Goal: Transaction & Acquisition: Purchase product/service

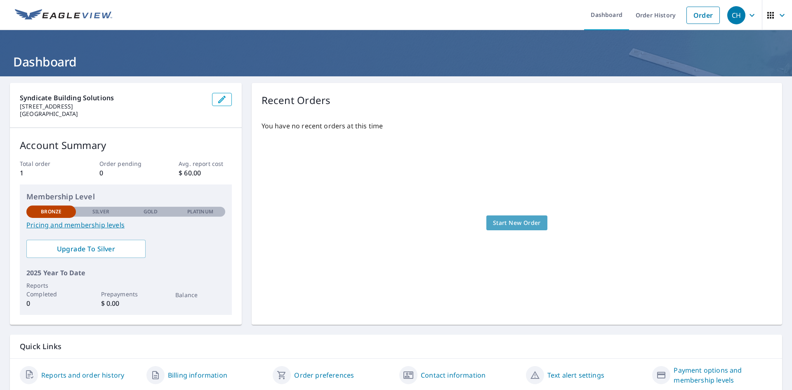
click at [517, 223] on span "Start New Order" at bounding box center [517, 223] width 48 height 10
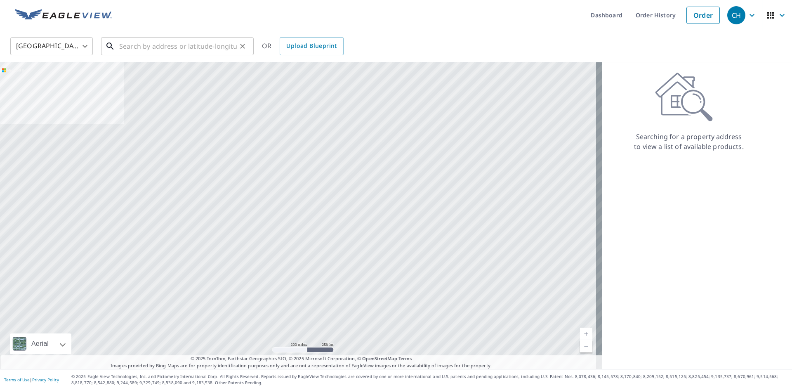
click at [162, 46] on input "text" at bounding box center [178, 46] width 118 height 23
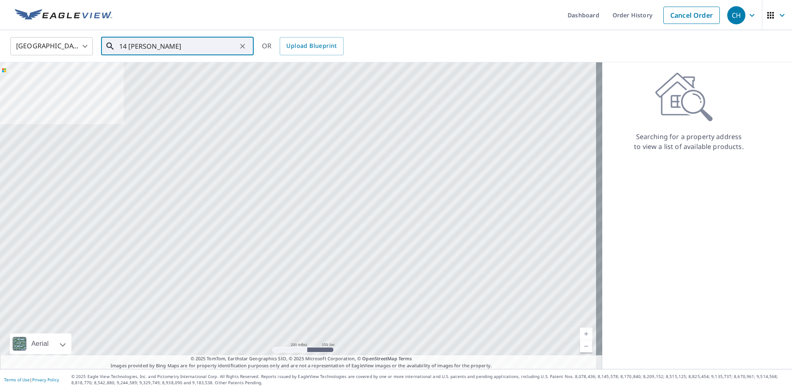
click at [161, 48] on input "14 [PERSON_NAME]" at bounding box center [178, 46] width 118 height 23
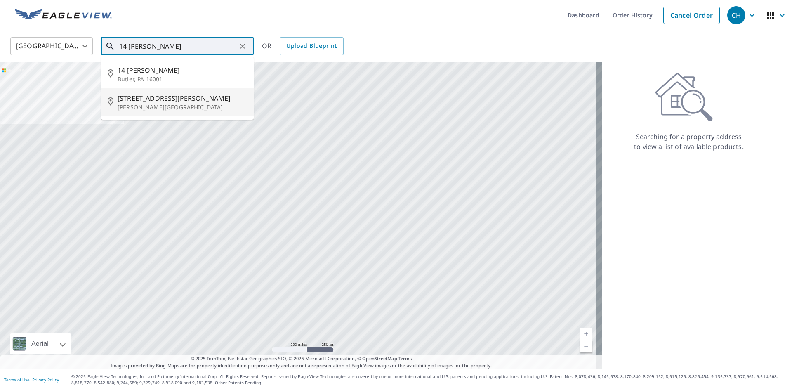
click at [154, 103] on p "[PERSON_NAME][GEOGRAPHIC_DATA]" at bounding box center [182, 107] width 129 height 8
type input "[STREET_ADDRESS][PERSON_NAME][PERSON_NAME]"
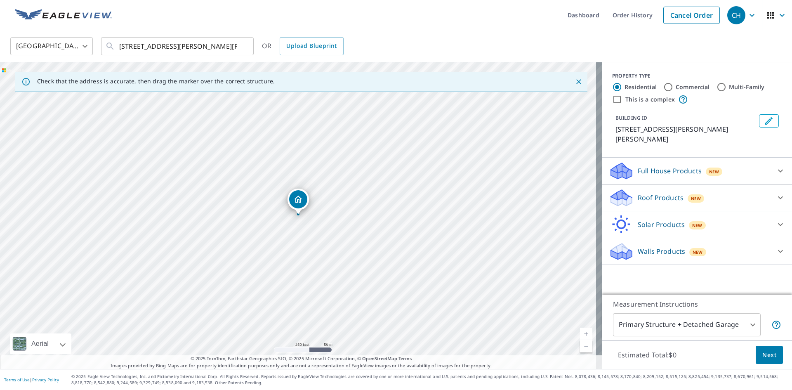
click at [777, 246] on icon at bounding box center [780, 251] width 10 height 10
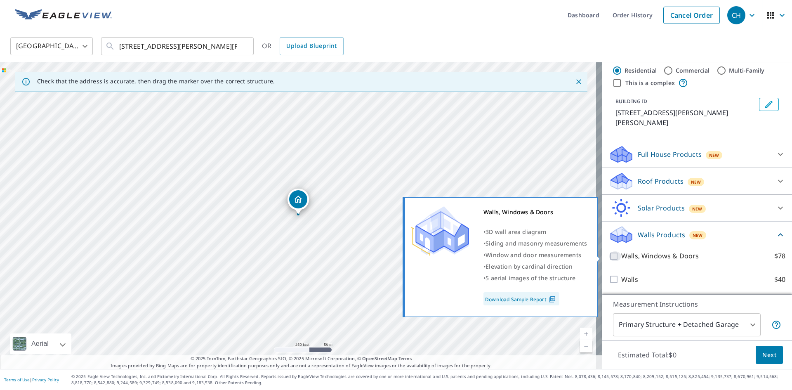
click at [609, 257] on input "Walls, Windows & Doors $78" at bounding box center [615, 256] width 12 height 10
checkbox input "true"
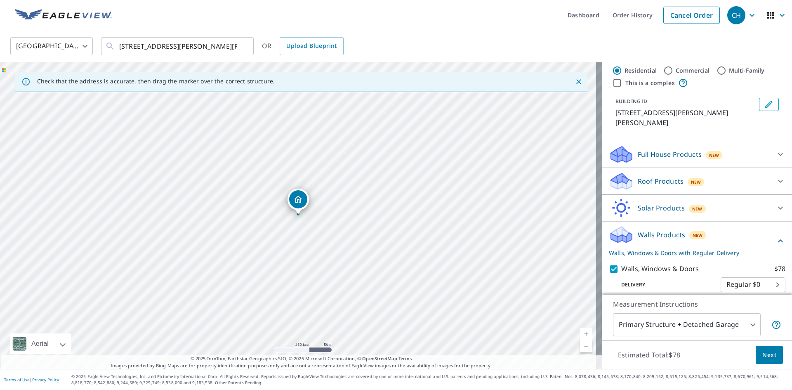
scroll to position [47, 0]
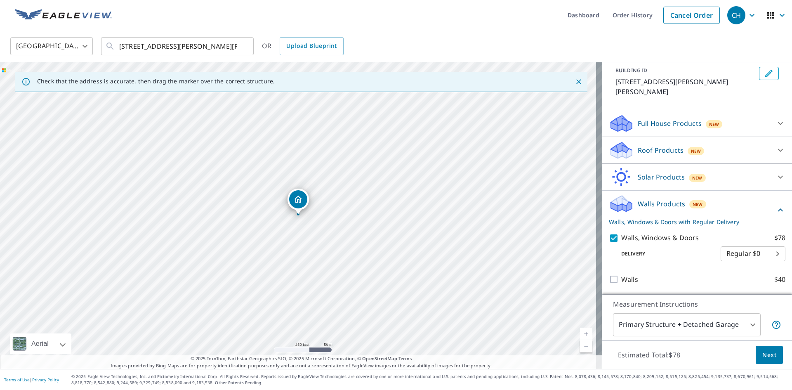
click at [775, 153] on icon at bounding box center [780, 150] width 10 height 10
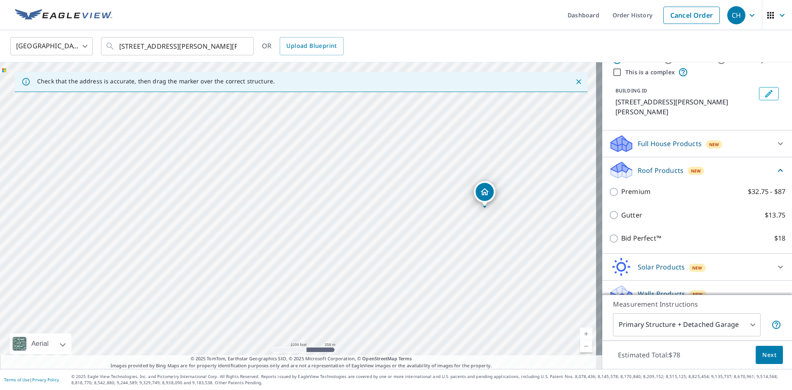
scroll to position [118, 0]
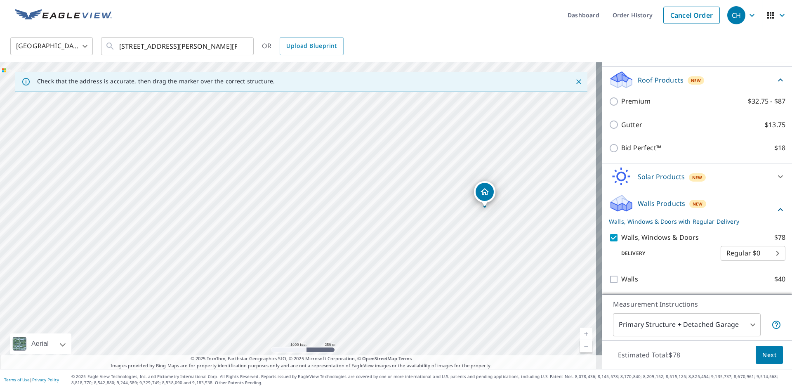
click at [762, 355] on span "Next" at bounding box center [769, 355] width 14 height 10
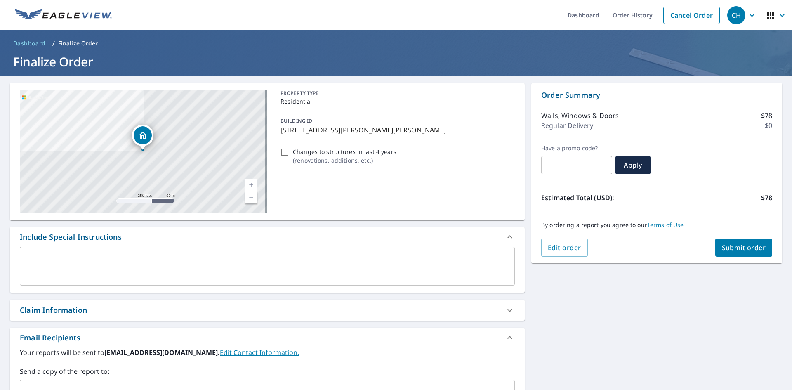
click at [737, 247] on span "Submit order" at bounding box center [744, 247] width 44 height 9
